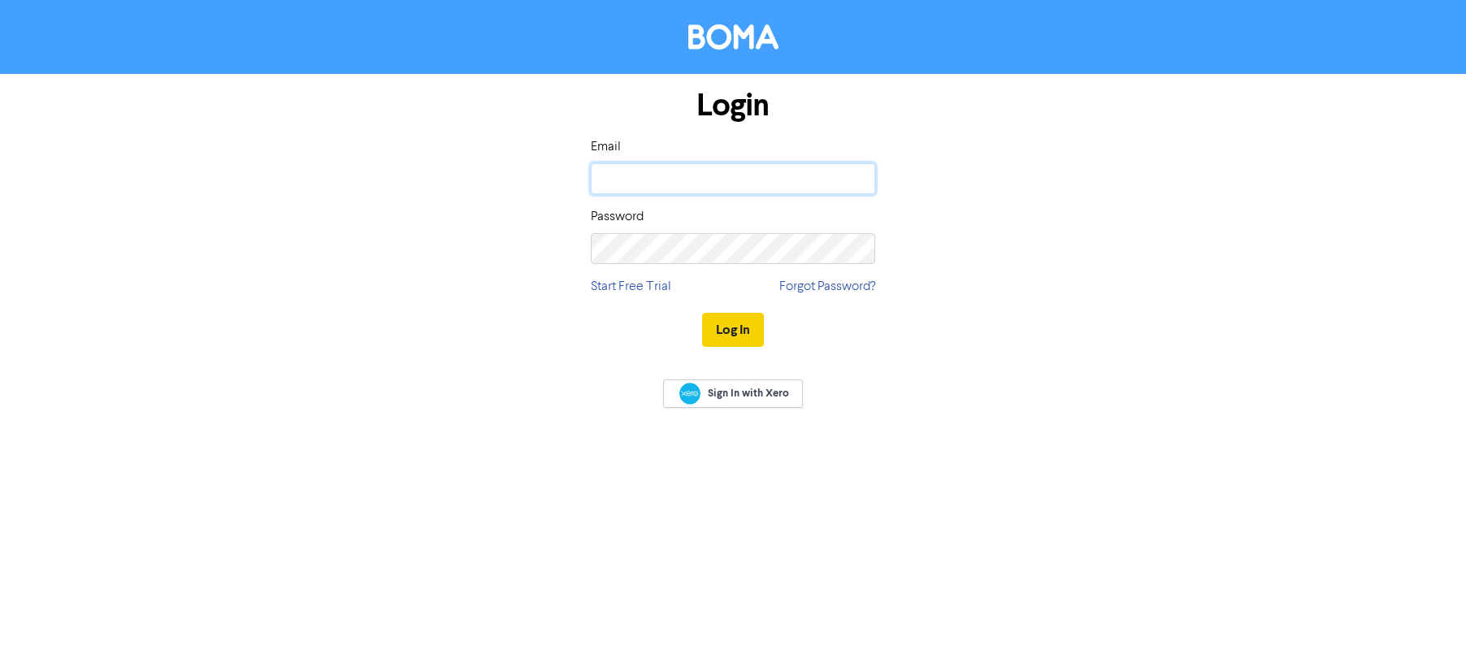
type input "[PERSON_NAME][EMAIL_ADDRESS][DOMAIN_NAME]"
click at [746, 334] on button "Log In" at bounding box center [733, 330] width 62 height 34
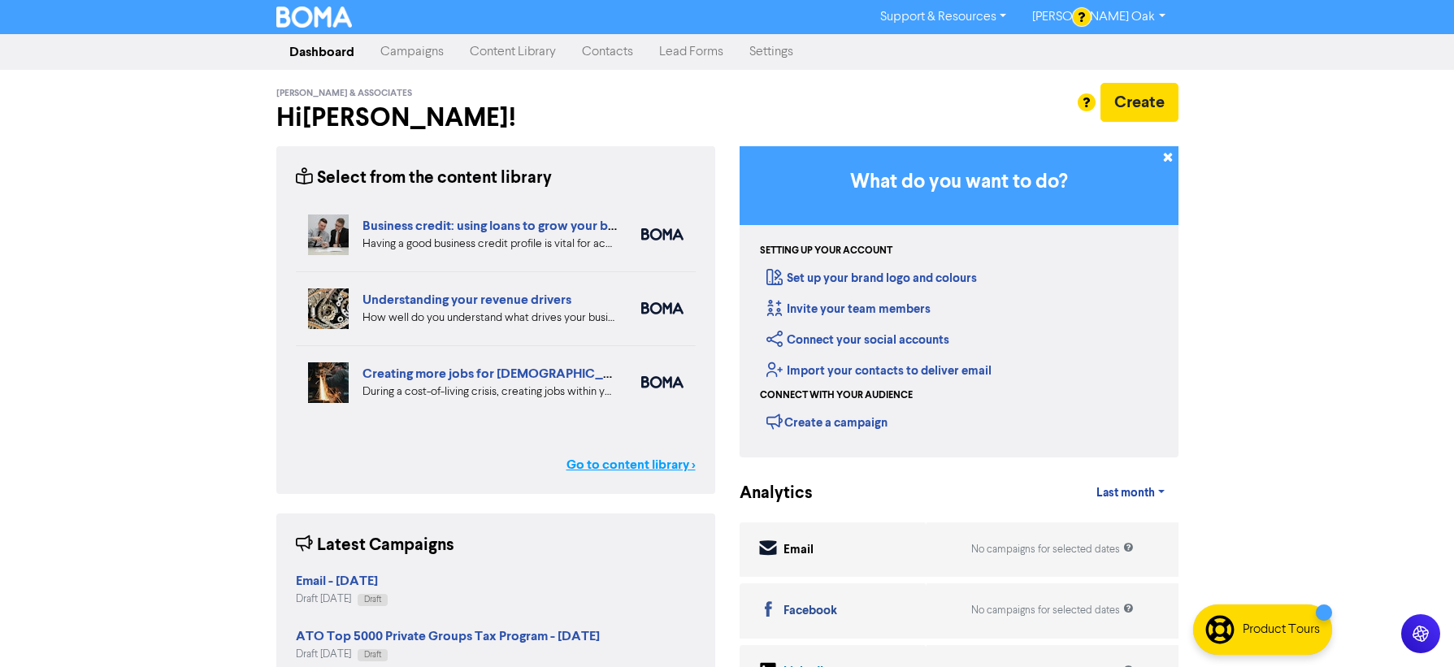
click at [614, 464] on link "Go to content library >" at bounding box center [630, 465] width 129 height 20
